Goal: Transaction & Acquisition: Book appointment/travel/reservation

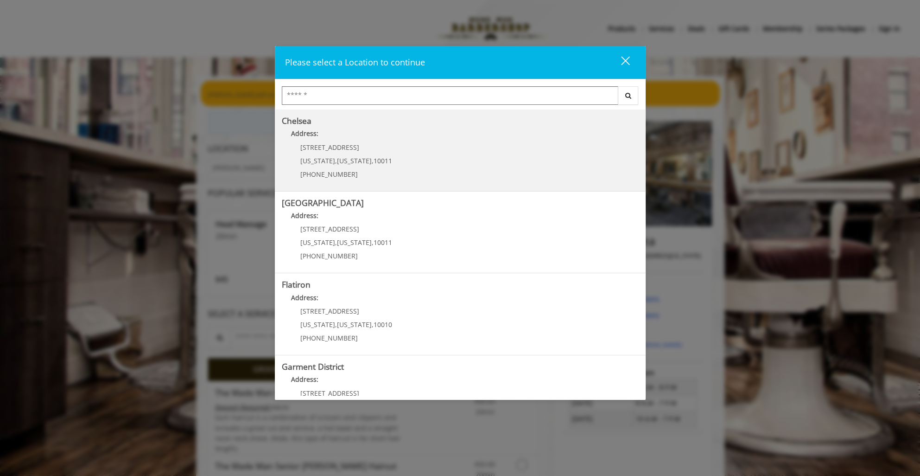
scroll to position [123, 0]
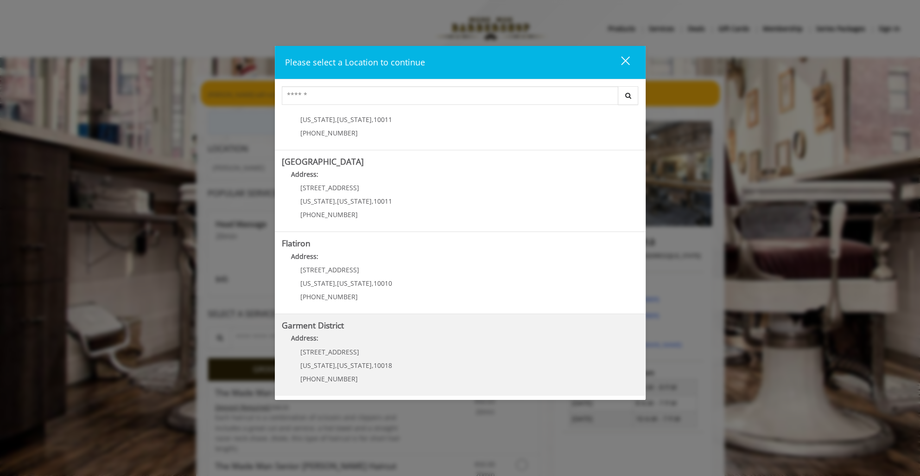
click at [377, 348] on p "[STREET_ADDRESS]" at bounding box center [346, 351] width 92 height 7
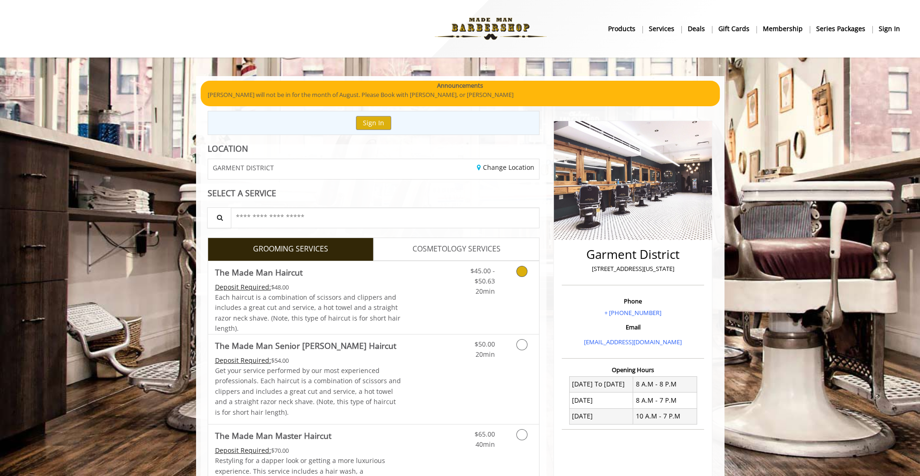
click at [522, 272] on icon "Grooming services" at bounding box center [521, 271] width 11 height 11
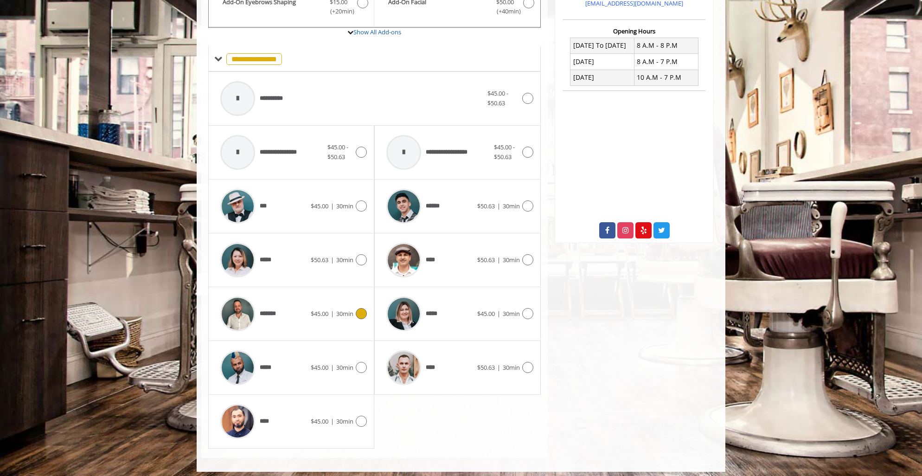
scroll to position [341, 0]
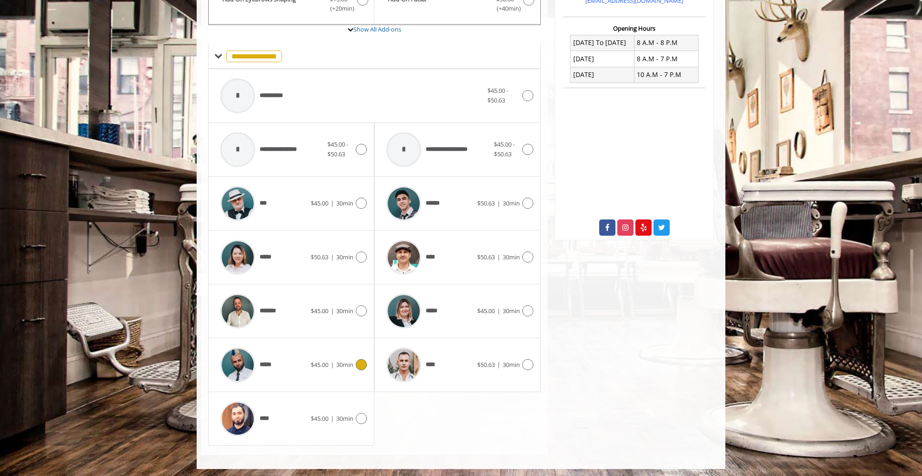
click at [364, 363] on icon at bounding box center [361, 364] width 11 height 11
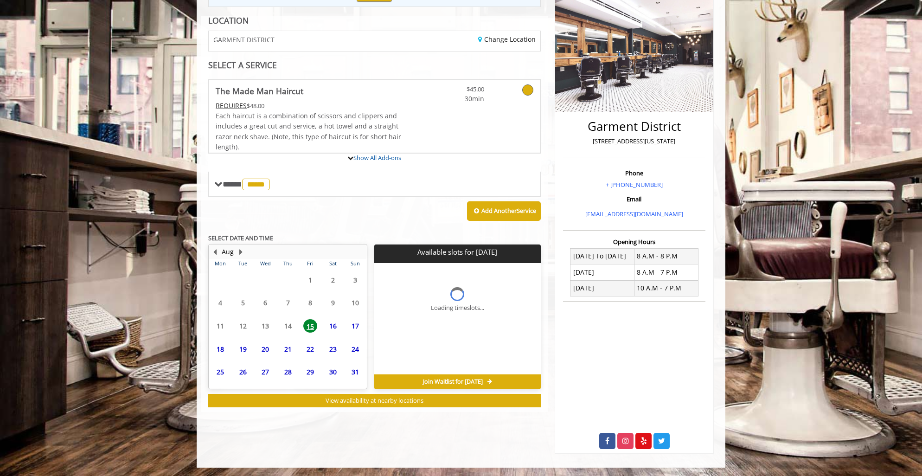
scroll to position [170, 0]
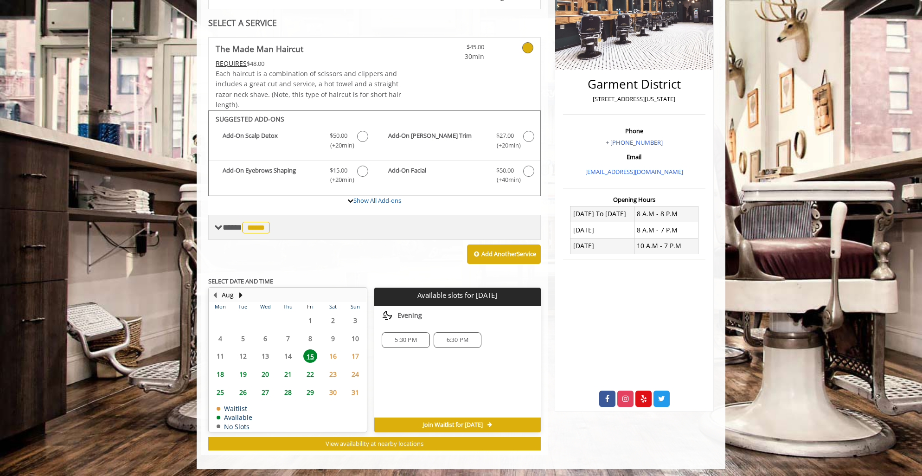
click at [216, 223] on span at bounding box center [218, 227] width 8 height 8
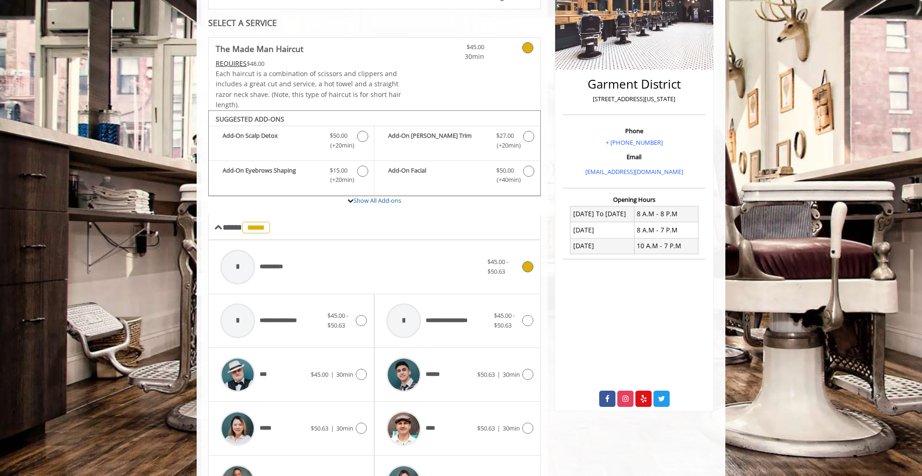
click at [289, 267] on span "**********" at bounding box center [276, 267] width 32 height 10
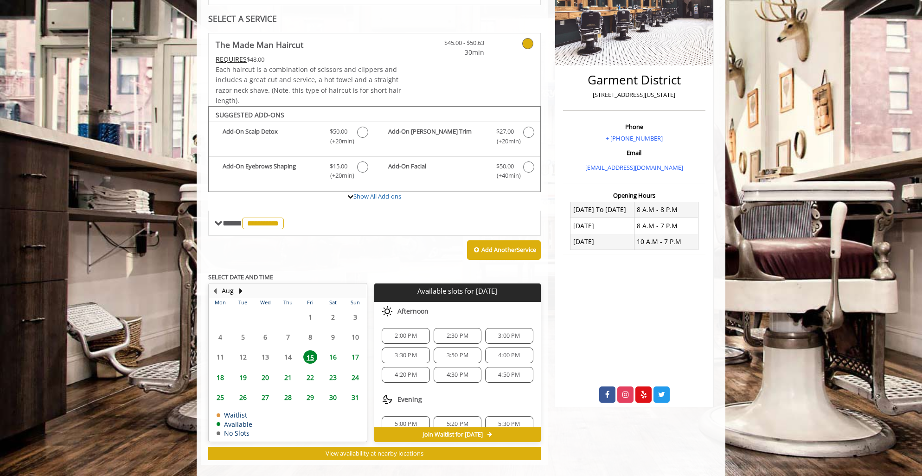
scroll to position [184, 0]
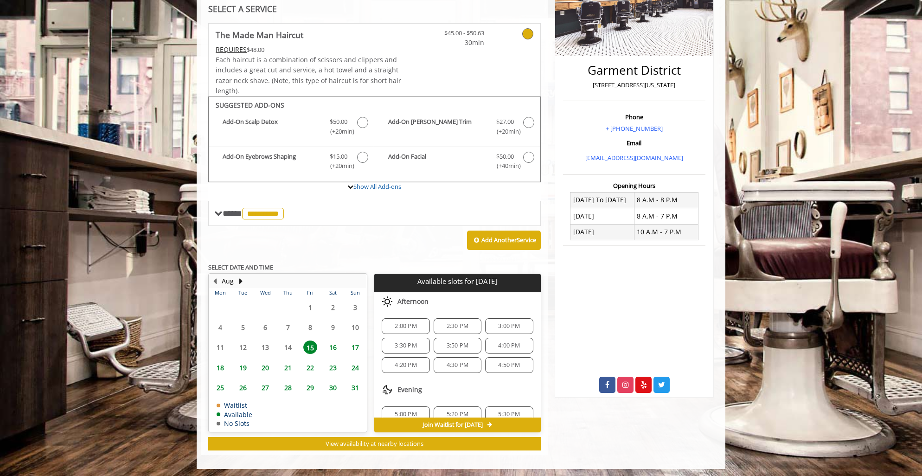
click at [460, 325] on span "2:30 PM" at bounding box center [457, 325] width 22 height 7
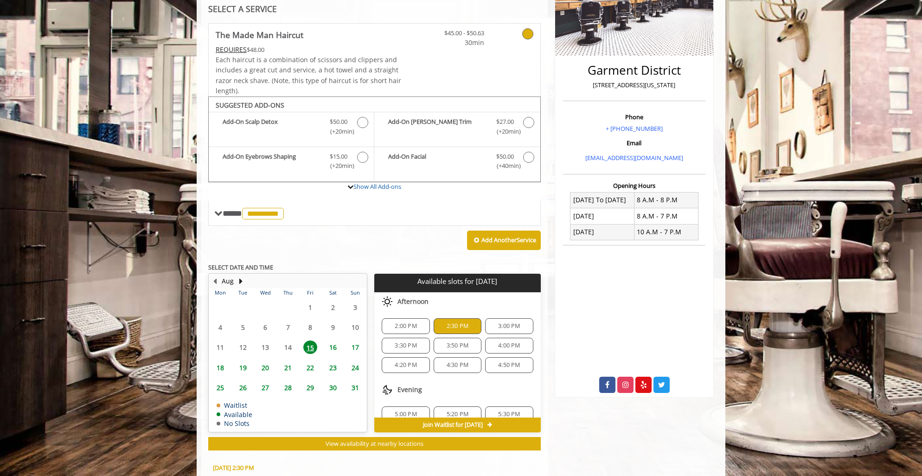
scroll to position [351, 0]
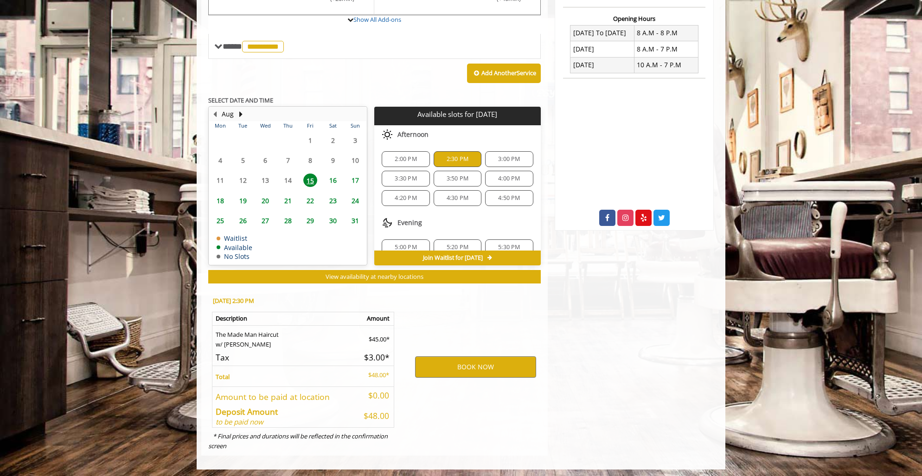
click at [510, 158] on span "3:00 PM" at bounding box center [509, 158] width 22 height 7
click at [475, 365] on button "BOOK NOW" at bounding box center [475, 366] width 121 height 21
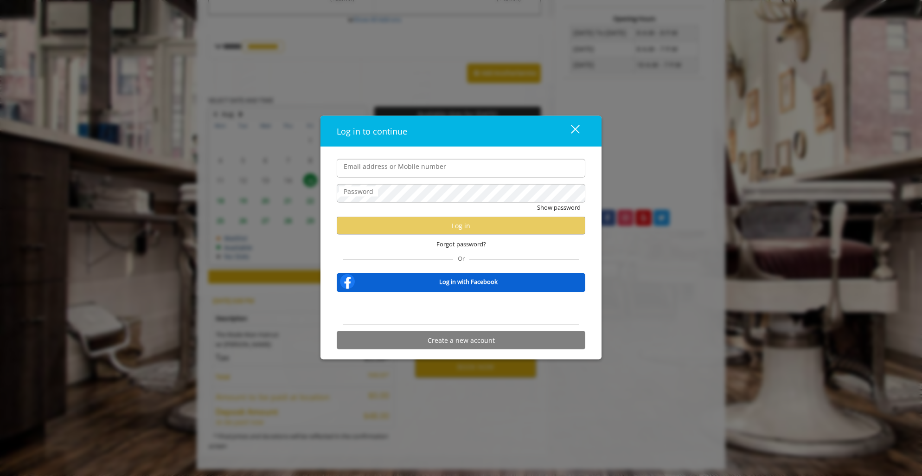
click at [575, 125] on div "close" at bounding box center [569, 131] width 19 height 14
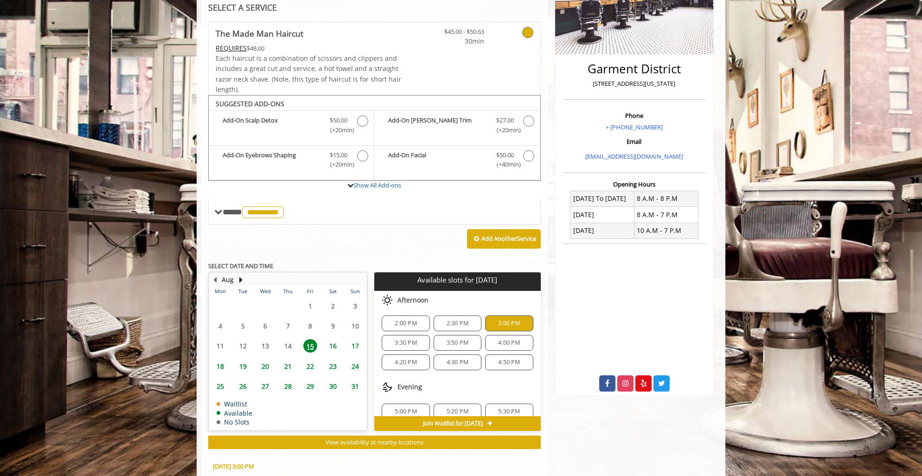
scroll to position [0, 0]
click at [503, 321] on span "3:00 PM" at bounding box center [509, 324] width 22 height 7
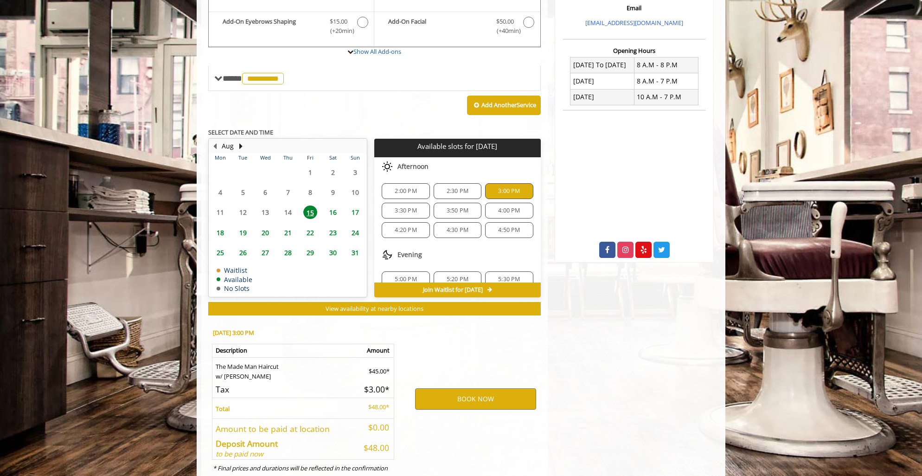
scroll to position [325, 0]
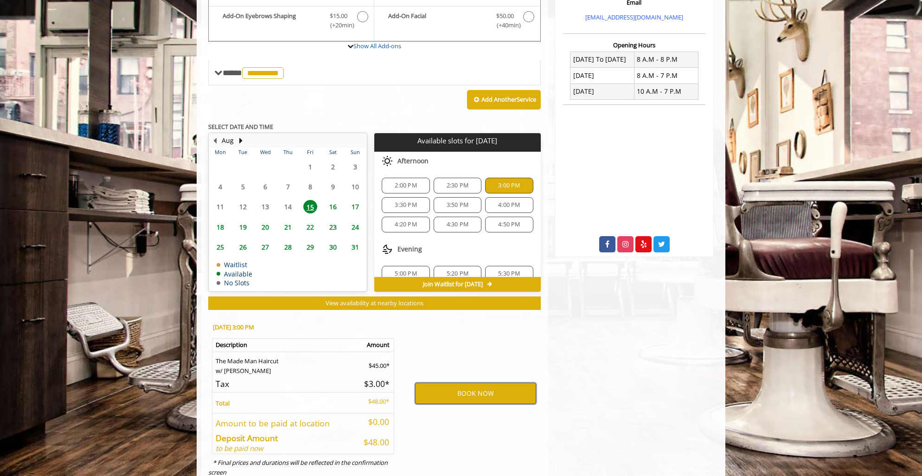
click at [477, 395] on button "BOOK NOW" at bounding box center [475, 392] width 121 height 21
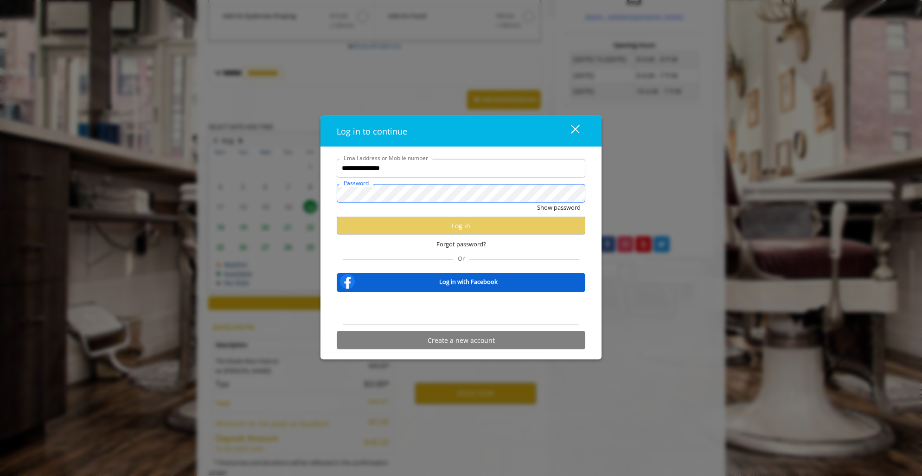
scroll to position [0, 0]
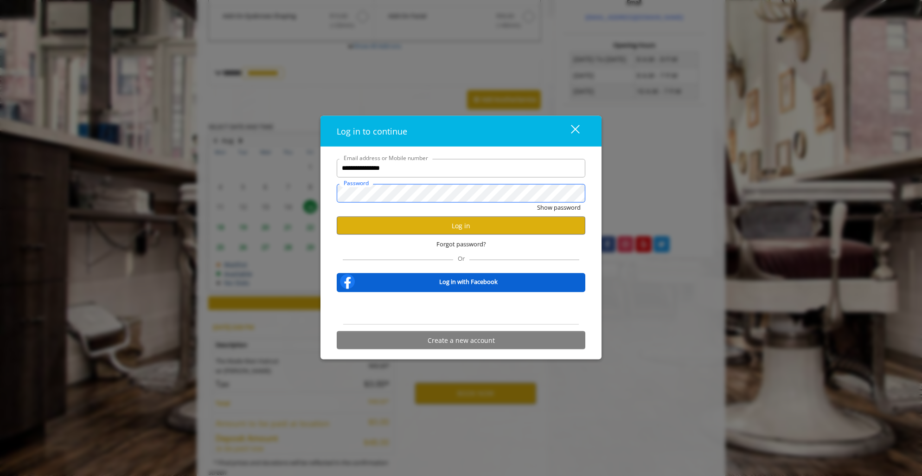
click at [537, 202] on button "Show password" at bounding box center [559, 207] width 44 height 10
click at [462, 225] on button "Log in" at bounding box center [461, 225] width 248 height 18
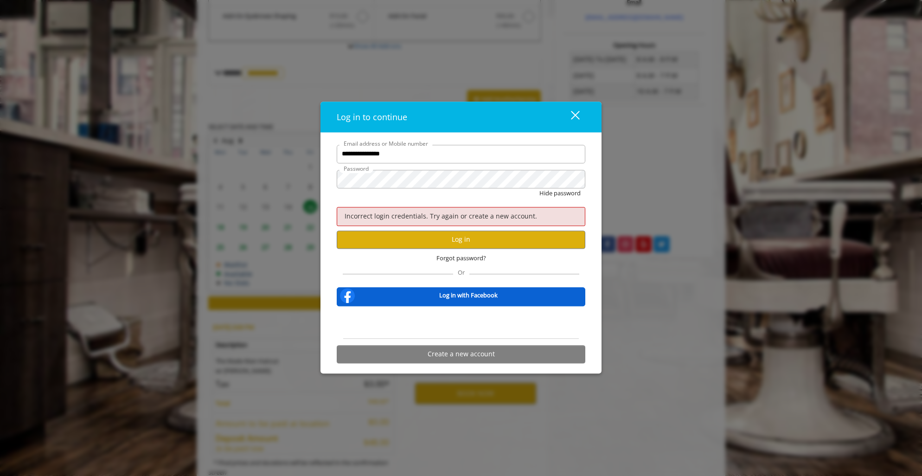
click at [432, 168] on form "**********" at bounding box center [461, 256] width 248 height 223
click at [539, 188] on button "Hide password" at bounding box center [559, 193] width 41 height 10
click at [458, 237] on button "Log in" at bounding box center [461, 239] width 248 height 18
drag, startPoint x: 423, startPoint y: 160, endPoint x: 407, endPoint y: 155, distance: 16.7
click at [423, 160] on input "**********" at bounding box center [461, 154] width 248 height 19
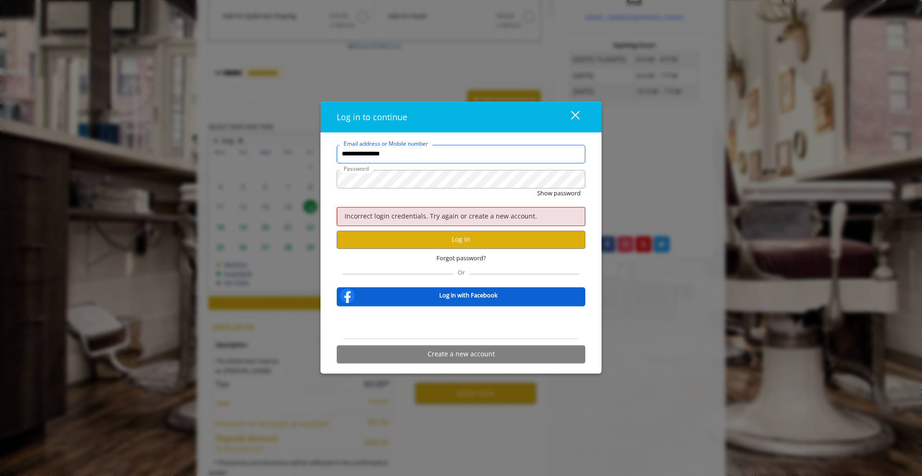
click at [349, 159] on input "**********" at bounding box center [461, 154] width 248 height 19
type input "**********"
click at [537, 188] on button "Show password" at bounding box center [559, 193] width 44 height 10
click at [539, 188] on button "Hide password" at bounding box center [559, 193] width 41 height 10
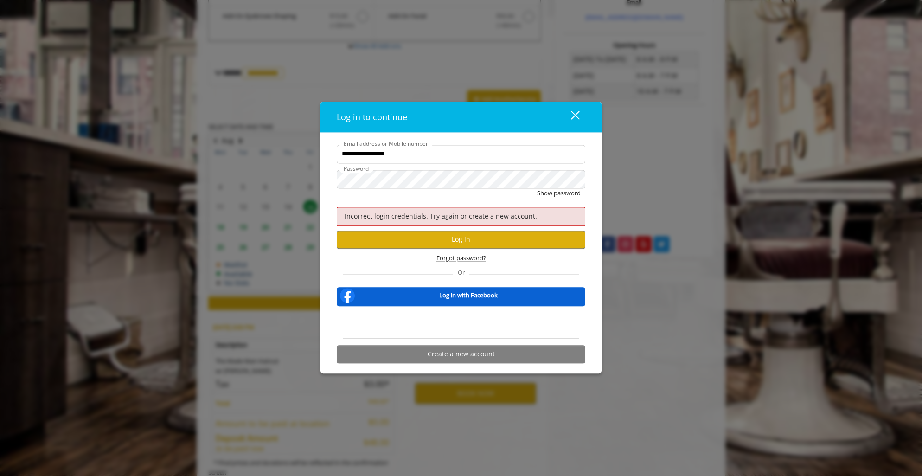
click at [469, 257] on span "Forgot password?" at bounding box center [461, 258] width 50 height 10
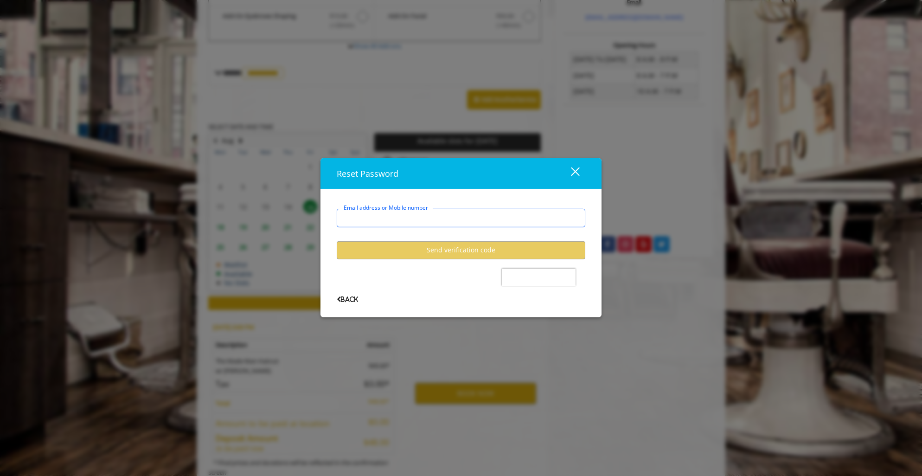
click at [432, 220] on input "Email address or Mobile number" at bounding box center [461, 217] width 248 height 19
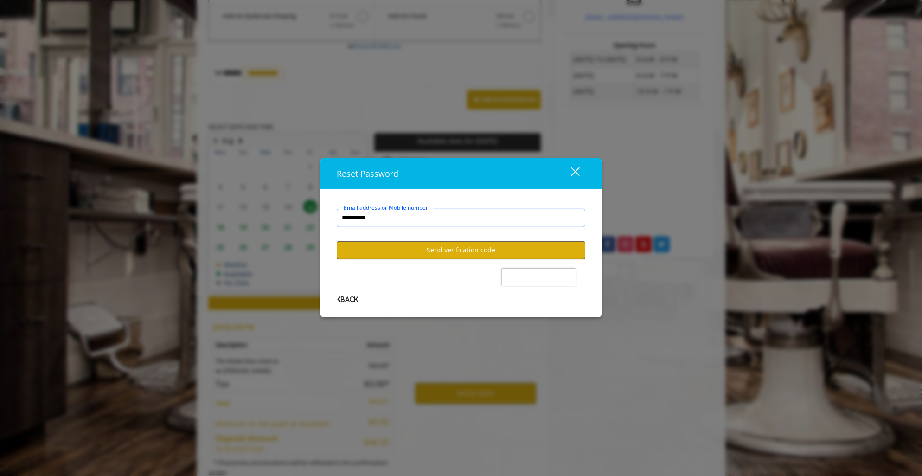
type input "**********"
click at [456, 248] on button "Send verification code" at bounding box center [461, 250] width 248 height 18
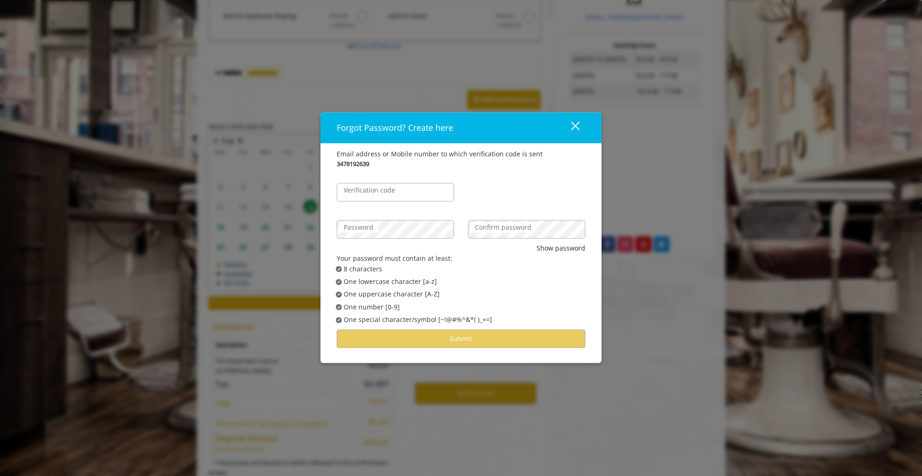
click at [390, 190] on label "Verification code" at bounding box center [369, 190] width 61 height 10
click at [390, 190] on input "Verification code" at bounding box center [395, 192] width 117 height 19
type input "******"
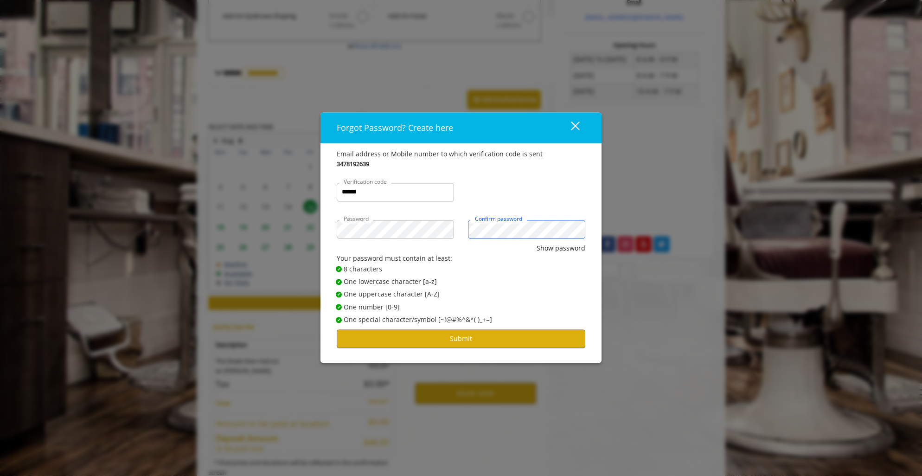
click at [536, 243] on button "Show password" at bounding box center [560, 248] width 49 height 10
click at [462, 340] on button "Submit" at bounding box center [461, 339] width 248 height 18
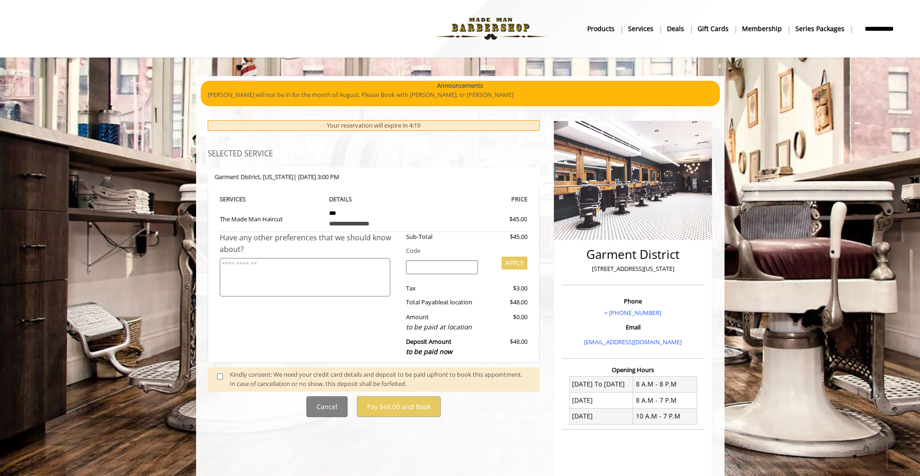
scroll to position [48, 0]
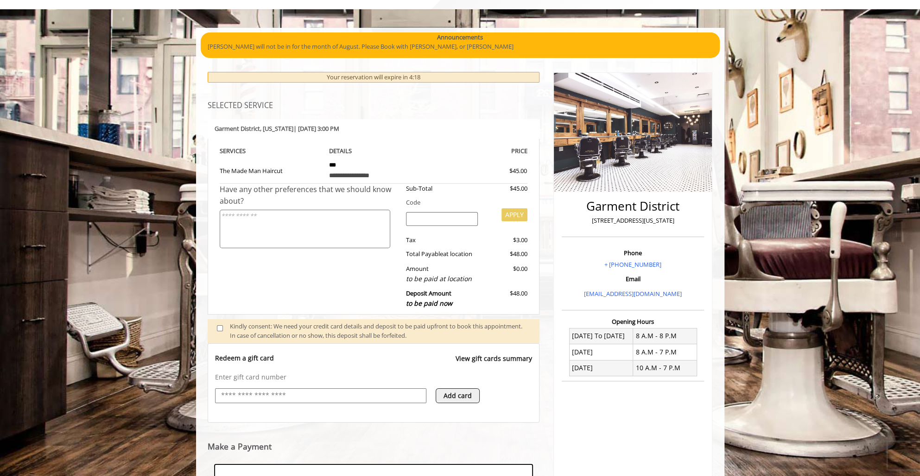
click at [328, 392] on input "text" at bounding box center [320, 395] width 201 height 11
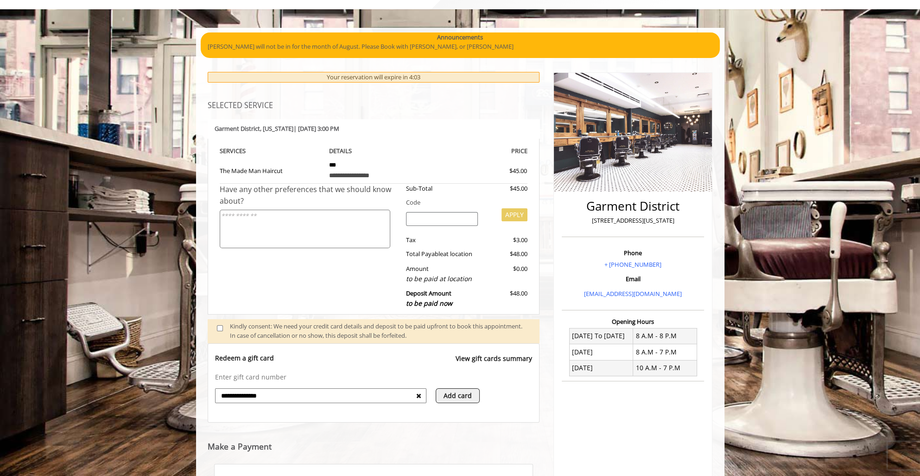
type input "**********"
click at [261, 397] on input "**********" at bounding box center [318, 395] width 196 height 11
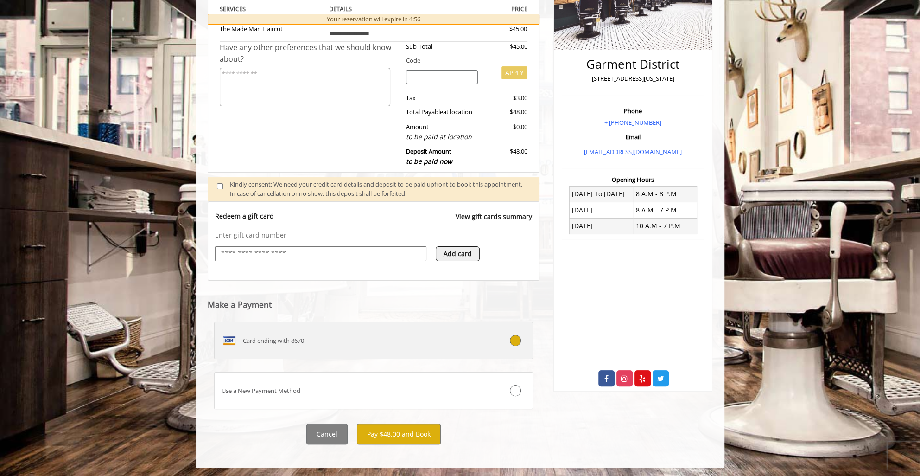
click at [384, 341] on div "Card ending with 8670" at bounding box center [347, 340] width 265 height 15
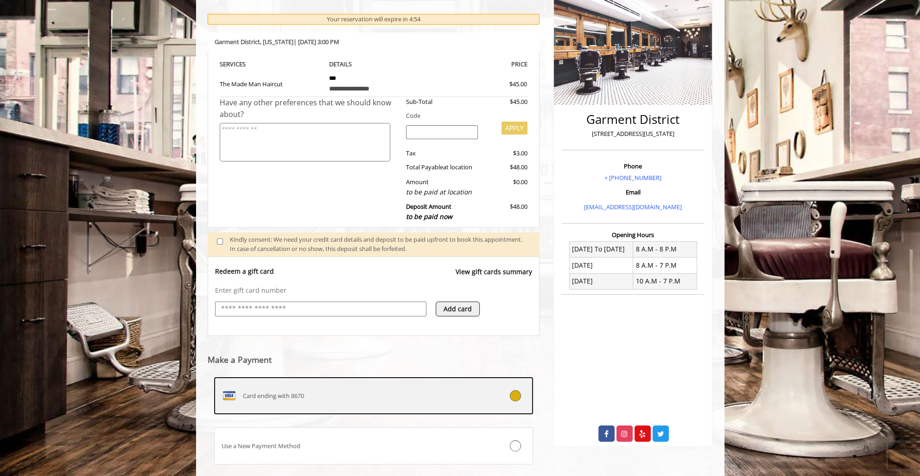
click at [385, 395] on div "Card ending with 8670" at bounding box center [347, 395] width 265 height 15
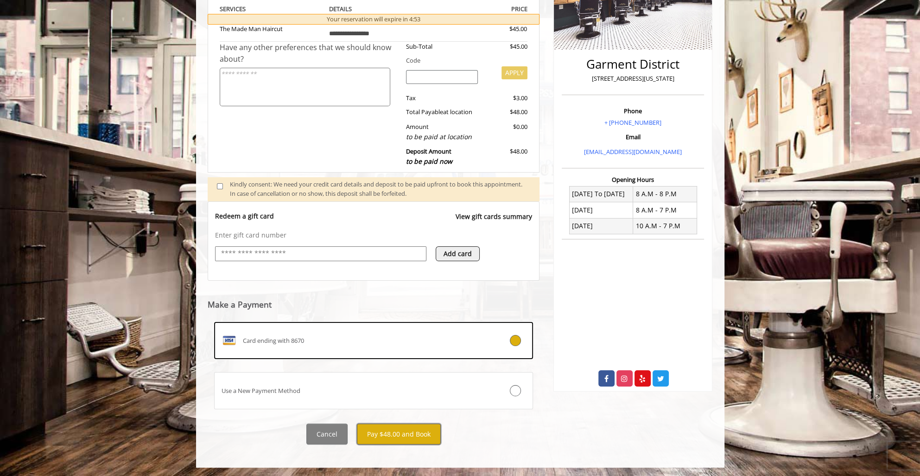
click at [396, 435] on button "Pay $48.00 and Book" at bounding box center [399, 433] width 84 height 21
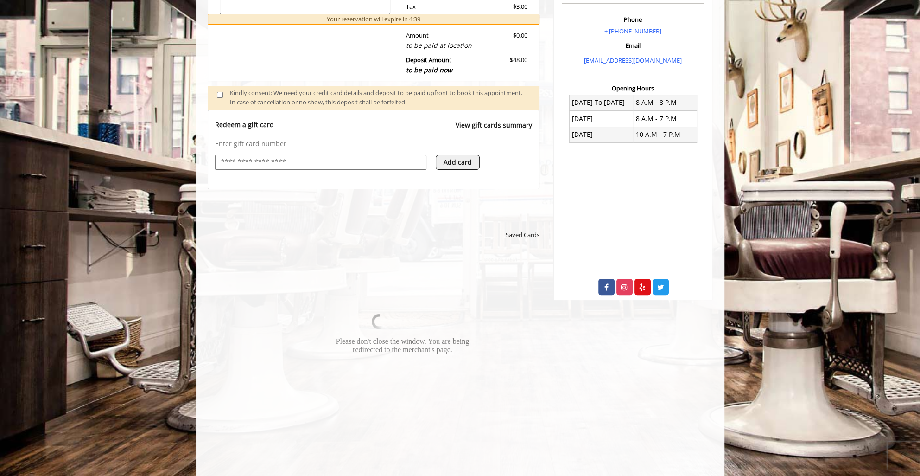
scroll to position [283, 0]
